Goal: Answer question/provide support

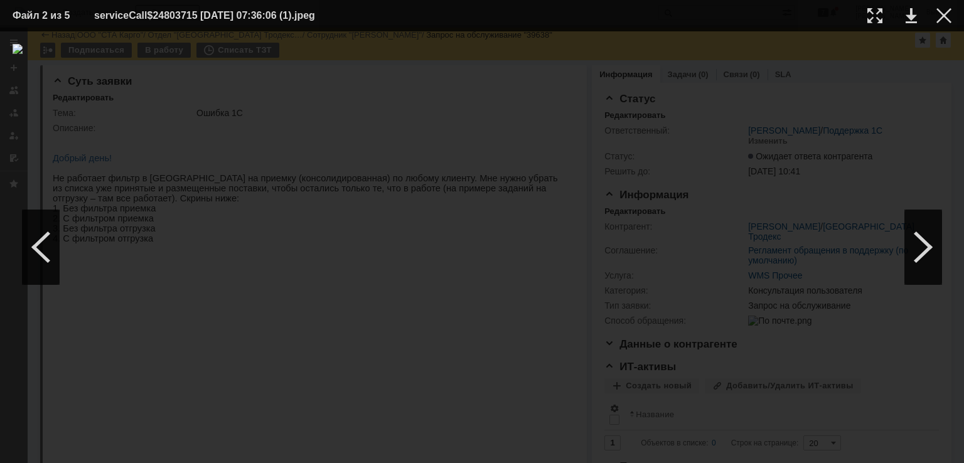
scroll to position [439, 0]
click at [942, 16] on div at bounding box center [943, 15] width 15 height 15
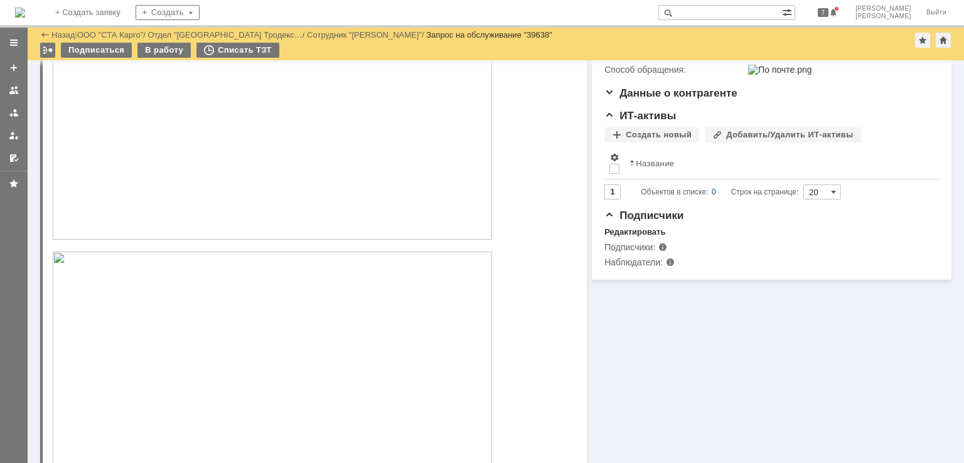
scroll to position [314, 0]
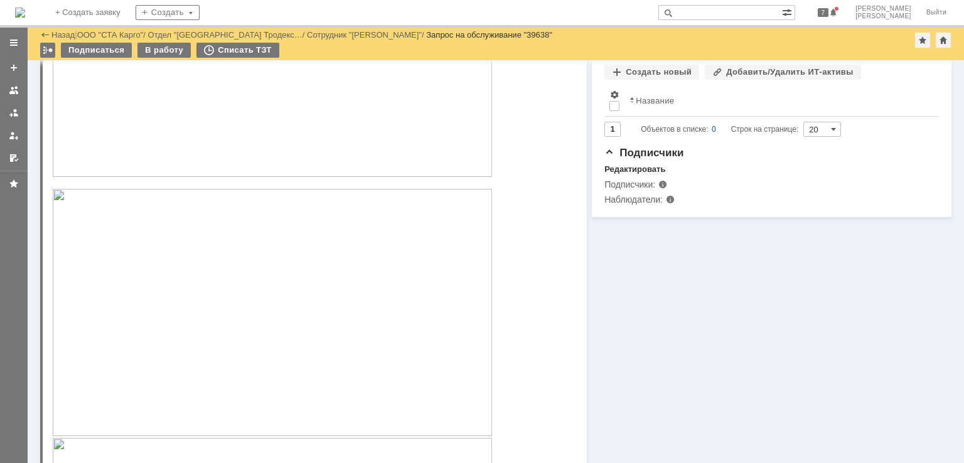
click at [236, 309] on img at bounding box center [272, 312] width 439 height 247
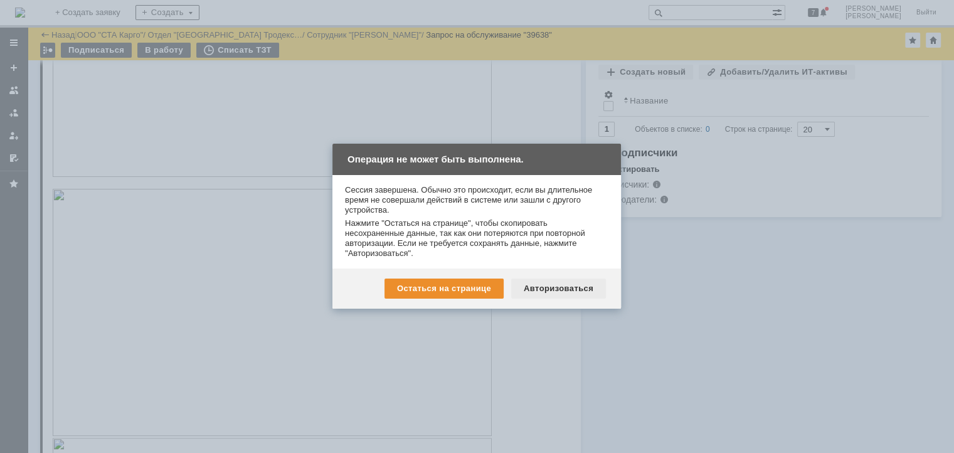
click at [575, 285] on div "Авторизоваться" at bounding box center [558, 289] width 95 height 20
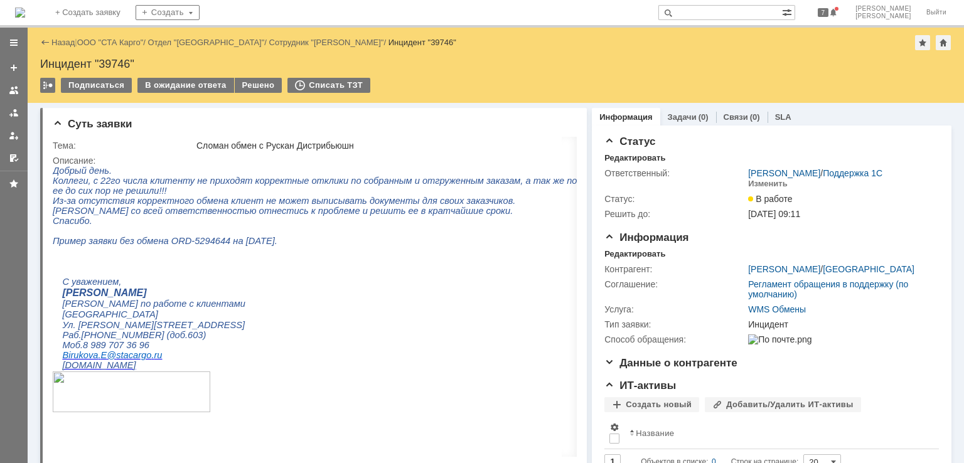
click at [265, 246] on span "Пример заявки без обмена ORD-5294644 на 25.09.2025." at bounding box center [165, 241] width 225 height 10
click at [257, 256] on p at bounding box center [428, 251] width 751 height 10
click at [213, 81] on div "В ожидание ответа" at bounding box center [185, 85] width 96 height 15
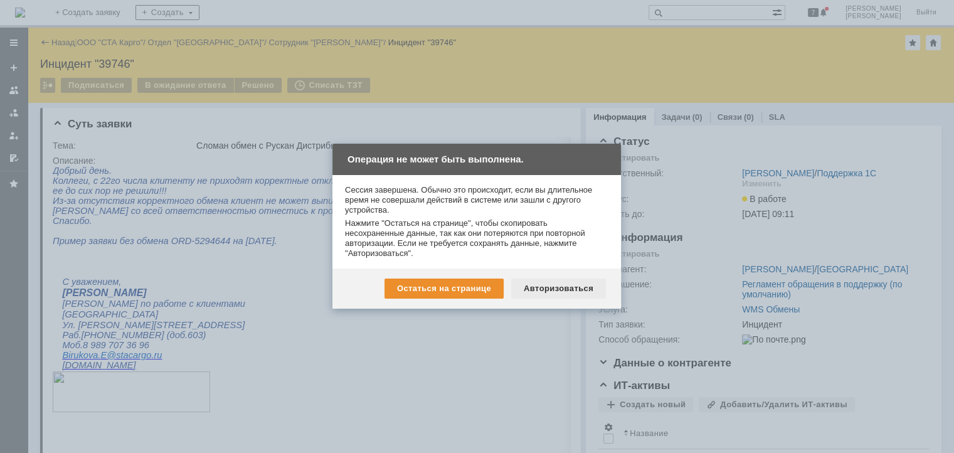
click at [545, 298] on div "Авторизоваться" at bounding box center [558, 289] width 95 height 20
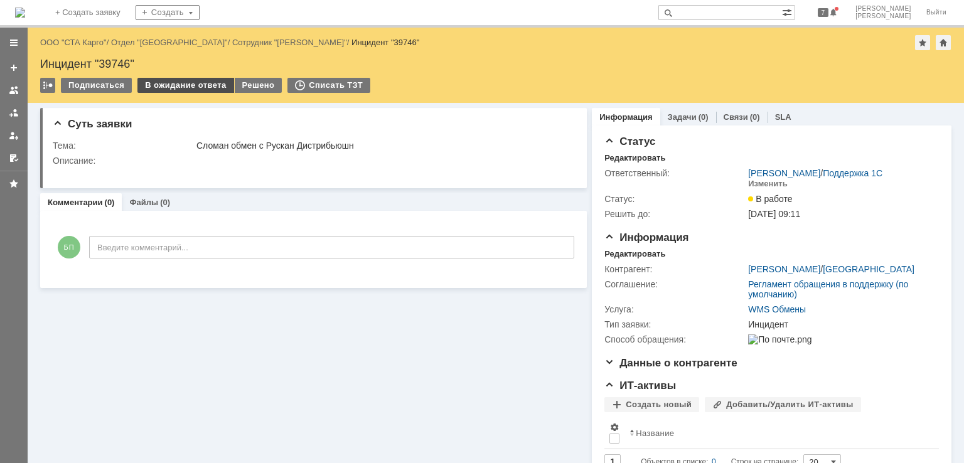
click at [183, 84] on div "В ожидание ответа" at bounding box center [185, 85] width 96 height 15
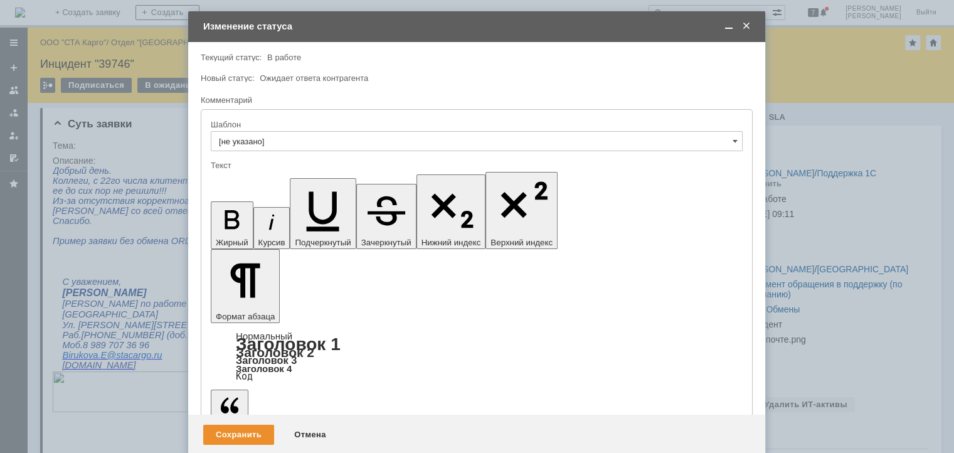
click at [727, 29] on span at bounding box center [729, 26] width 13 height 11
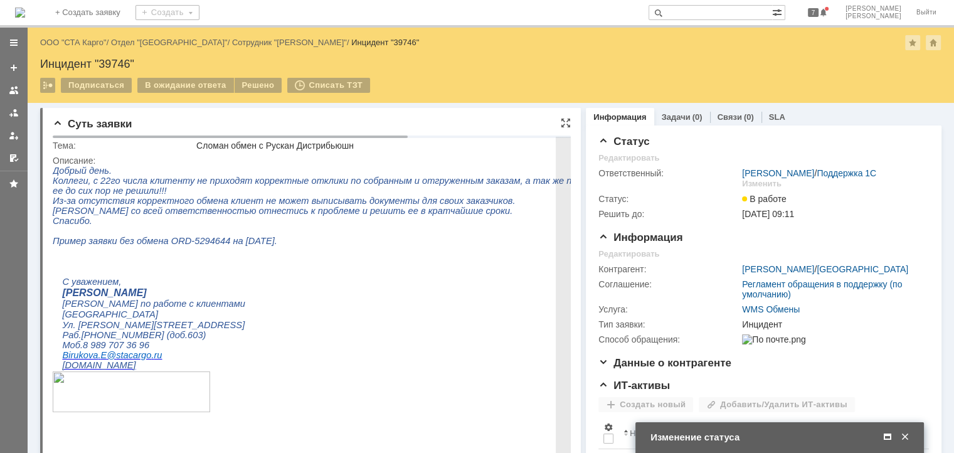
click at [204, 246] on span "Пример заявки без обмена ORD-5294644 на 25.09.2025." at bounding box center [165, 241] width 225 height 10
click at [203, 256] on p at bounding box center [428, 251] width 751 height 10
drag, startPoint x: 213, startPoint y: 248, endPoint x: 161, endPoint y: 250, distance: 52.1
click at [161, 246] on span "Пример заявки без обмена ORD-5294644 на 25.09.2025." at bounding box center [165, 241] width 225 height 10
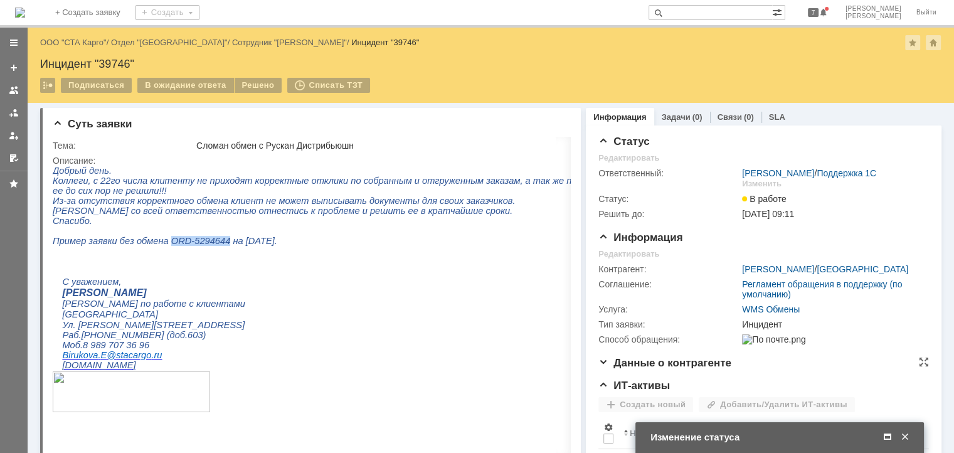
copy span "ORD-5294644"
click at [886, 437] on span at bounding box center [887, 437] width 13 height 11
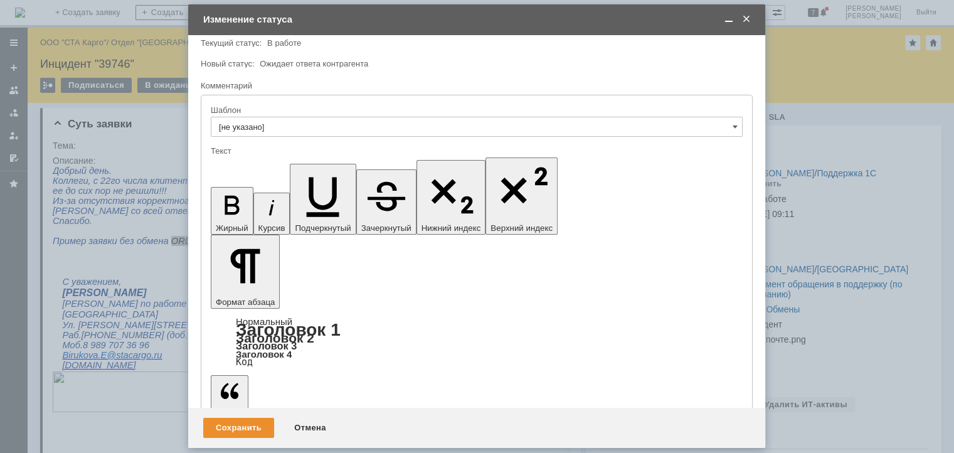
scroll to position [57, 0]
drag, startPoint x: 566, startPoint y: 3482, endPoint x: 321, endPoint y: 3472, distance: 244.8
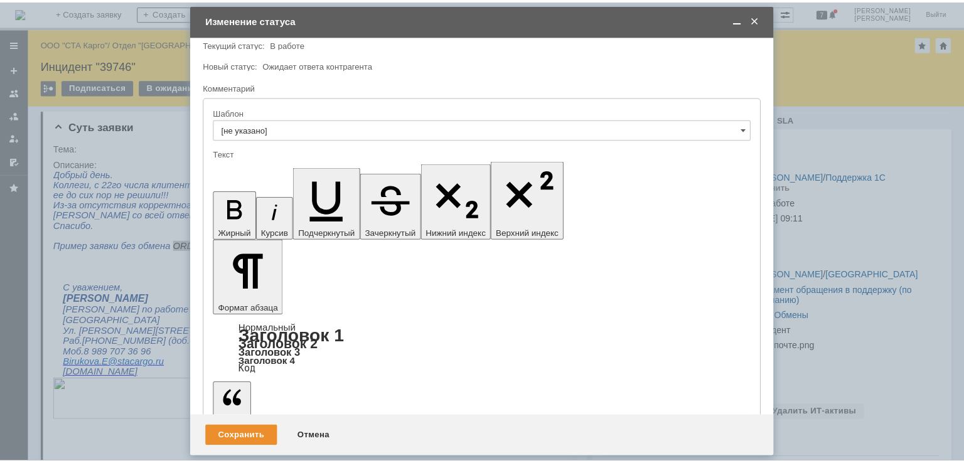
scroll to position [198, 0]
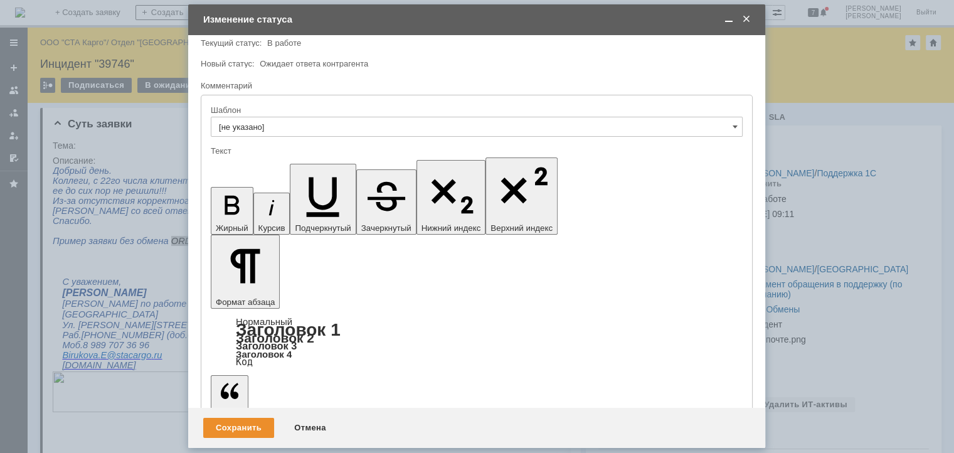
drag, startPoint x: 444, startPoint y: 3490, endPoint x: 703, endPoint y: 3401, distance: 273.8
drag, startPoint x: 421, startPoint y: 3492, endPoint x: 640, endPoint y: 3400, distance: 237.9
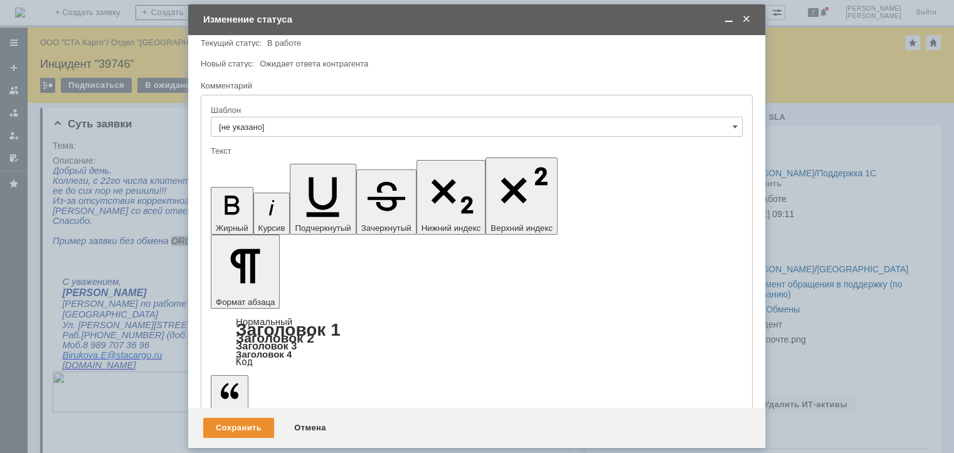
drag, startPoint x: 425, startPoint y: 3489, endPoint x: 415, endPoint y: 3464, distance: 27.3
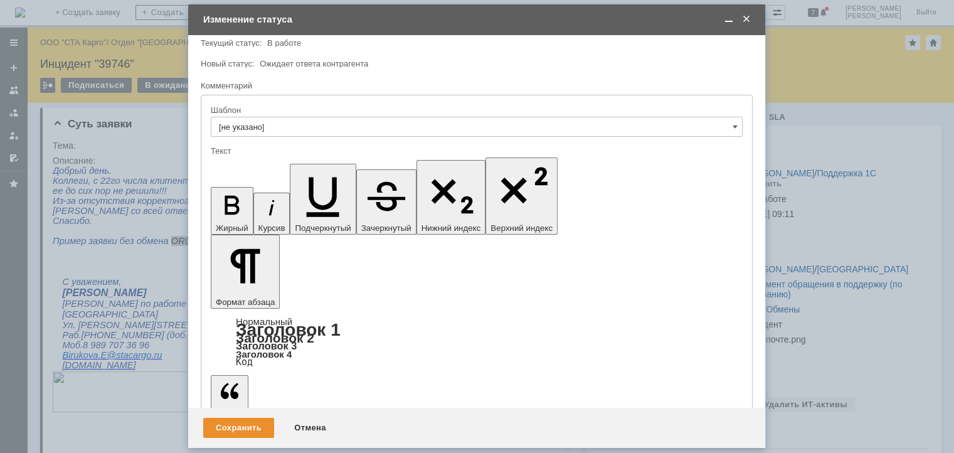
click at [231, 428] on div "Сохранить" at bounding box center [238, 428] width 71 height 20
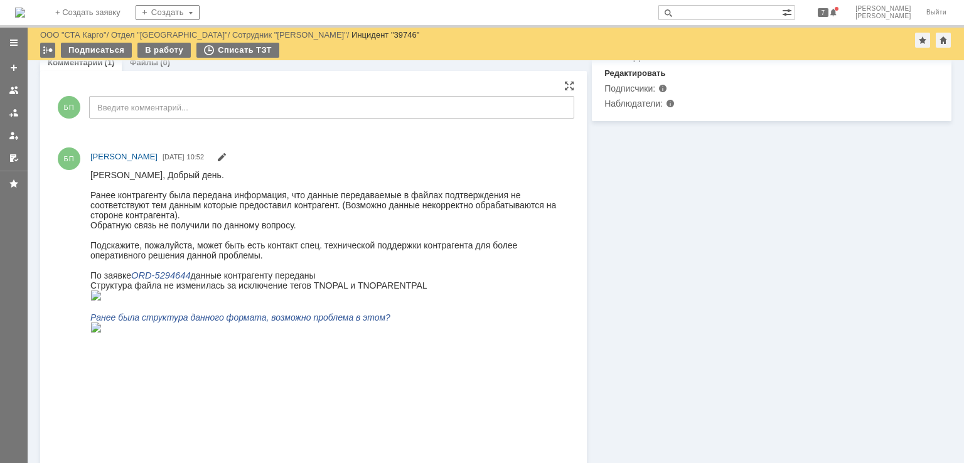
scroll to position [511, 0]
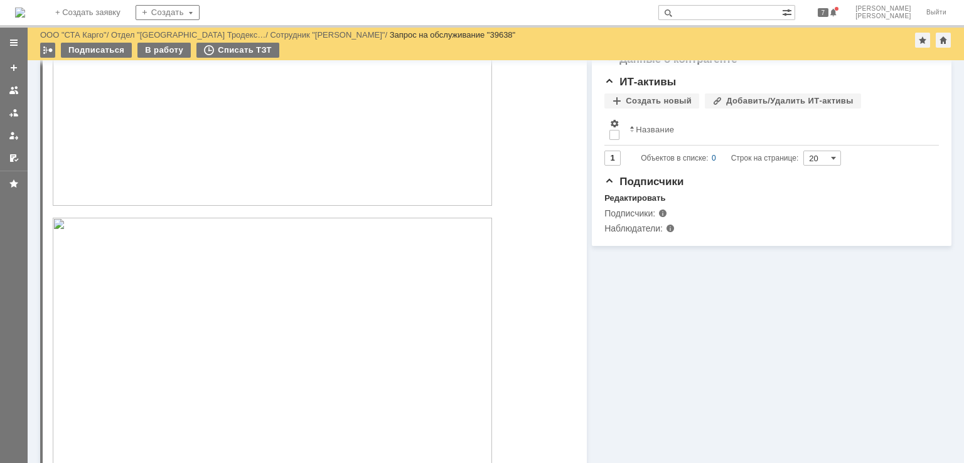
scroll to position [312, 0]
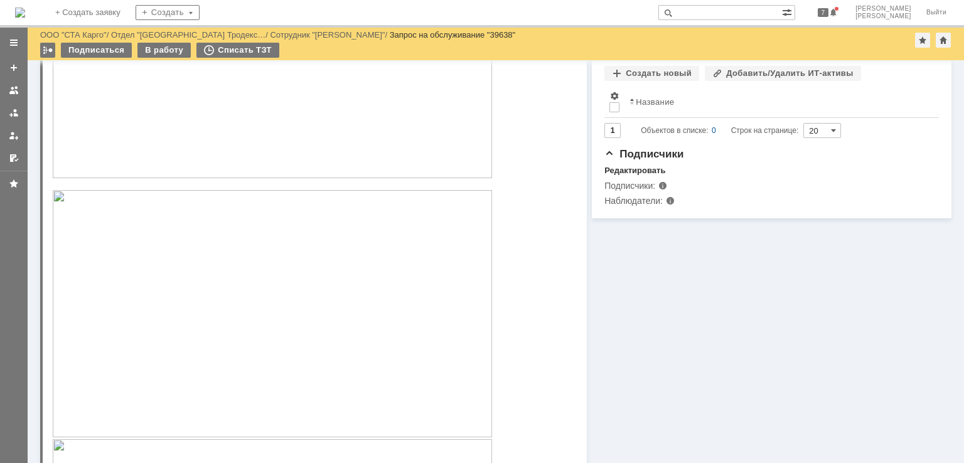
click at [236, 305] on img at bounding box center [272, 313] width 439 height 247
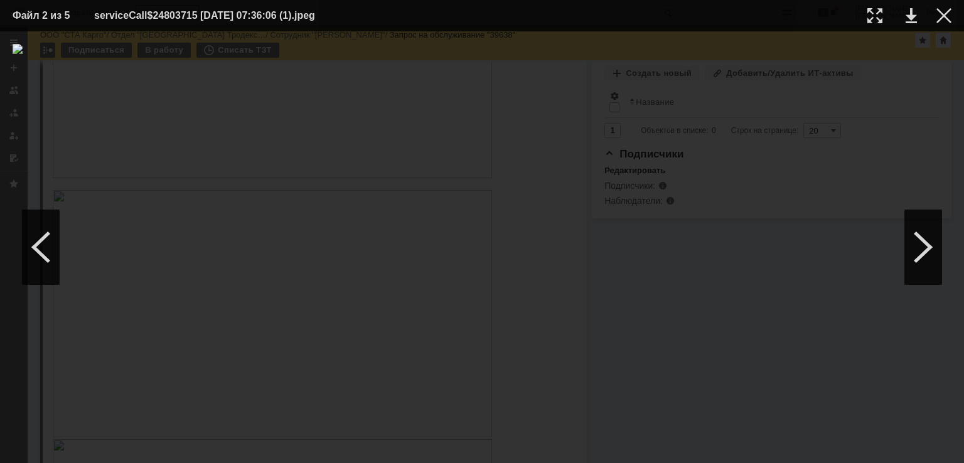
click at [0, 206] on div "ИНФОРМАЦИЯ О ФАЙЛЕ" at bounding box center [482, 247] width 964 height 432
